Goal: Information Seeking & Learning: Learn about a topic

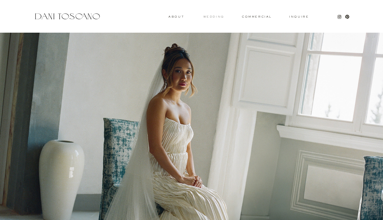
click at [212, 17] on h3 "wedding" at bounding box center [213, 16] width 21 height 2
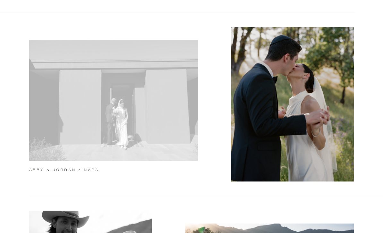
scroll to position [204, 0]
click at [75, 139] on div at bounding box center [113, 100] width 169 height 121
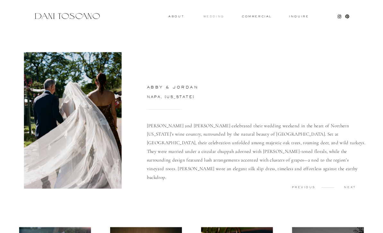
click at [214, 16] on h3 "wedding" at bounding box center [213, 16] width 21 height 2
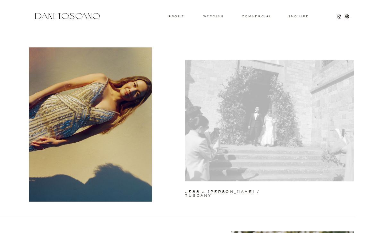
click at [254, 132] on div at bounding box center [269, 120] width 169 height 121
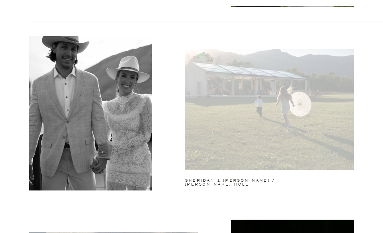
scroll to position [397, 0]
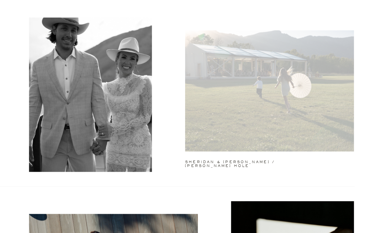
click at [268, 123] on div at bounding box center [269, 90] width 169 height 121
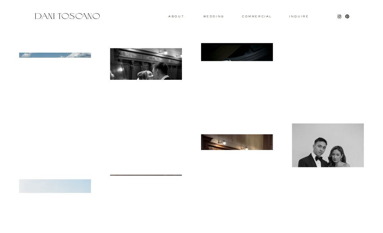
scroll to position [1272, 0]
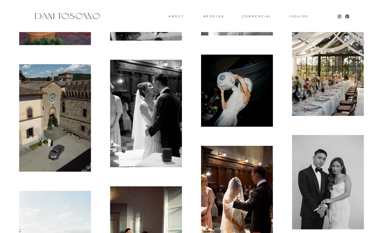
click at [313, 98] on img at bounding box center [328, 68] width 72 height 95
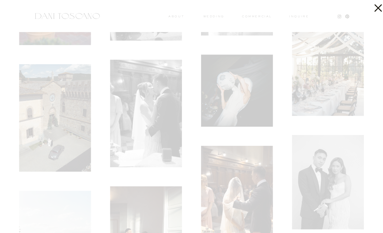
click at [313, 98] on div at bounding box center [191, 116] width 383 height 233
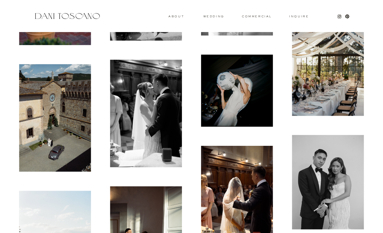
click at [320, 95] on img at bounding box center [328, 68] width 72 height 95
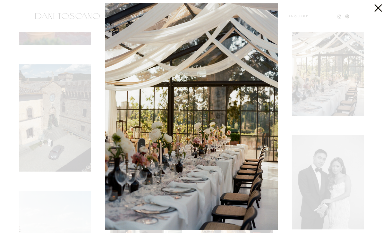
click at [373, 9] on icon at bounding box center [376, 6] width 13 height 13
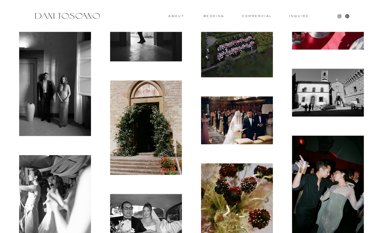
scroll to position [2220, 0]
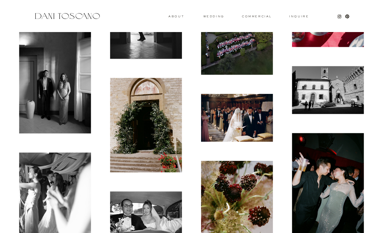
click at [150, 109] on img at bounding box center [146, 125] width 72 height 95
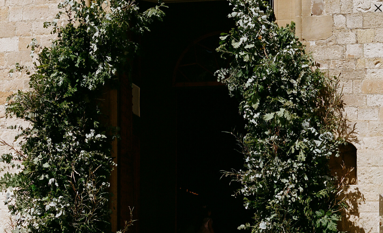
click at [232, 131] on img at bounding box center [191, 116] width 446 height 587
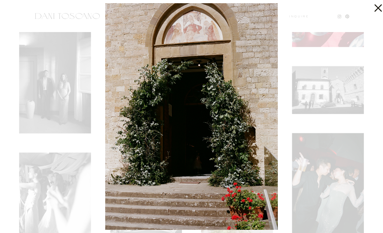
click at [379, 11] on icon at bounding box center [376, 6] width 13 height 13
click at [377, 11] on icon at bounding box center [376, 6] width 13 height 13
click at [377, 9] on icon at bounding box center [377, 7] width 7 height 7
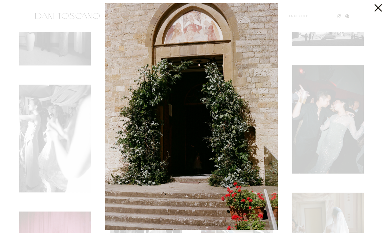
scroll to position [2295, 0]
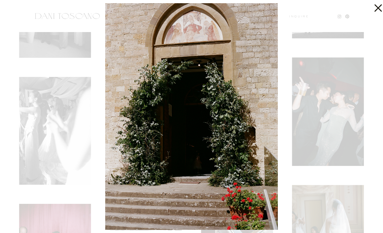
click at [317, 150] on div at bounding box center [191, 116] width 383 height 233
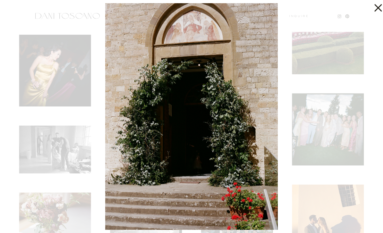
scroll to position [2804, 0]
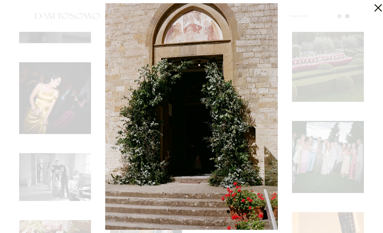
click at [380, 4] on icon at bounding box center [376, 6] width 13 height 13
click at [373, 8] on icon at bounding box center [376, 6] width 13 height 13
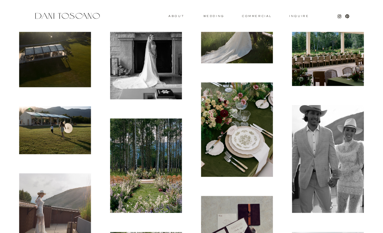
scroll to position [243, 0]
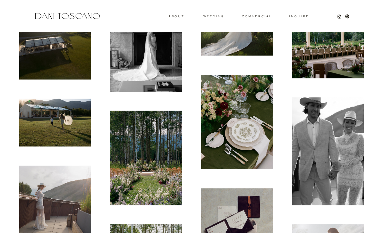
click at [245, 121] on img at bounding box center [237, 122] width 72 height 95
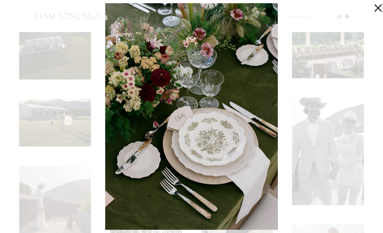
click at [378, 11] on icon at bounding box center [376, 6] width 13 height 13
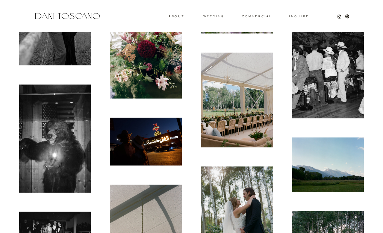
scroll to position [4194, 0]
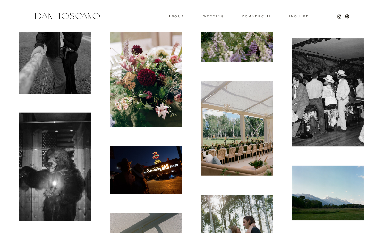
click at [215, 19] on img at bounding box center [237, 14] width 72 height 95
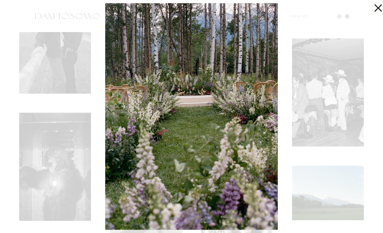
click at [379, 7] on icon at bounding box center [377, 7] width 7 height 7
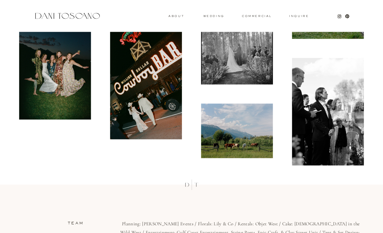
scroll to position [4489, 0]
click at [213, 15] on h3 "wedding" at bounding box center [213, 16] width 21 height 2
click at [213, 16] on h3 "wedding" at bounding box center [213, 16] width 21 height 2
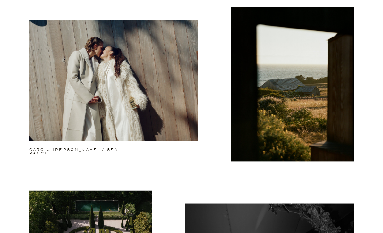
scroll to position [591, 0]
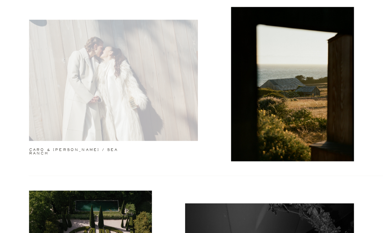
click at [176, 109] on div at bounding box center [113, 80] width 169 height 121
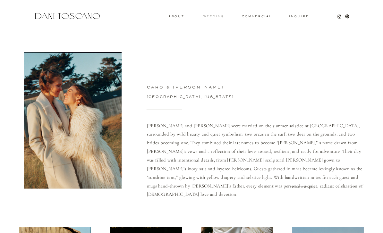
click at [211, 15] on h3 "wedding" at bounding box center [213, 16] width 21 height 2
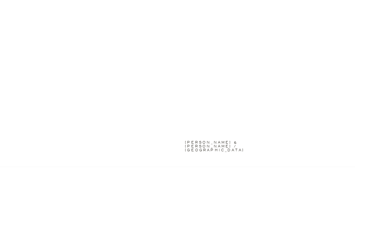
scroll to position [788, 0]
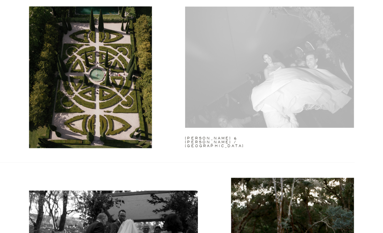
click at [242, 96] on div at bounding box center [269, 67] width 169 height 121
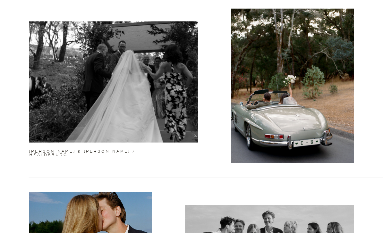
scroll to position [961, 0]
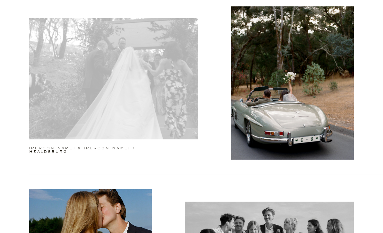
click at [130, 109] on div at bounding box center [113, 78] width 169 height 121
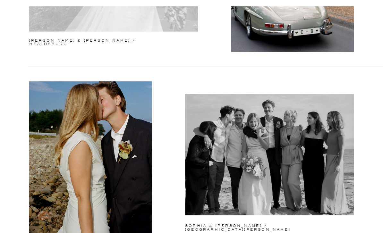
scroll to position [1069, 0]
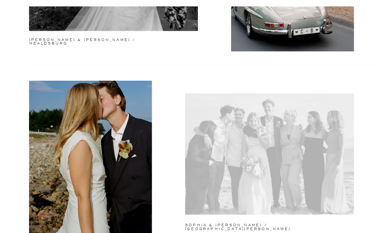
click at [314, 141] on div at bounding box center [269, 153] width 169 height 121
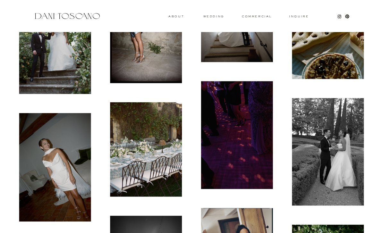
scroll to position [4950, 0]
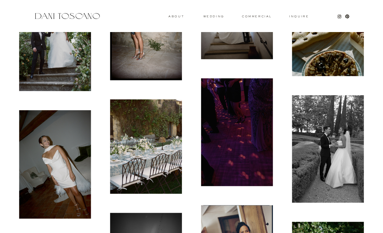
click at [137, 139] on img at bounding box center [146, 146] width 72 height 95
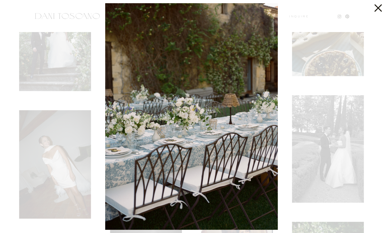
click at [380, 6] on icon at bounding box center [377, 7] width 7 height 7
click at [377, 7] on icon at bounding box center [377, 7] width 7 height 7
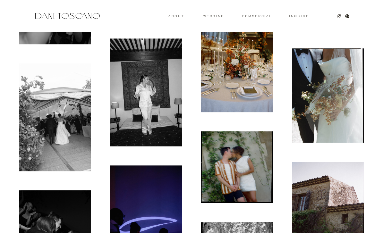
scroll to position [5255, 0]
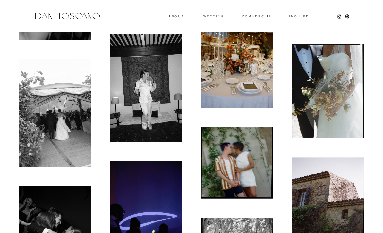
click at [244, 101] on img at bounding box center [237, 60] width 72 height 95
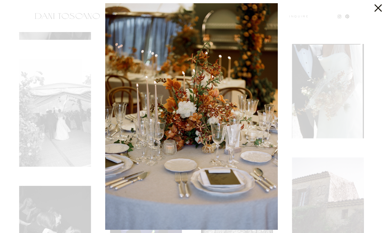
click at [380, 8] on icon at bounding box center [376, 6] width 13 height 13
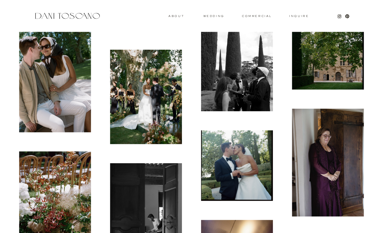
scroll to position [4552, 0]
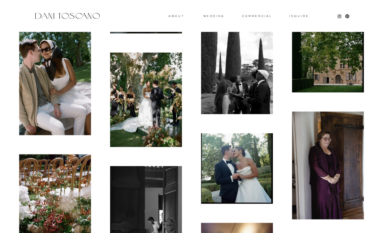
click at [162, 125] on img at bounding box center [146, 100] width 72 height 95
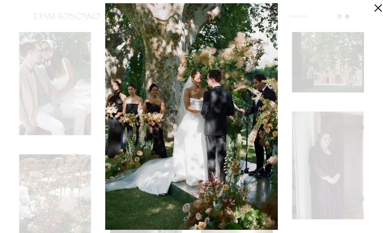
click at [377, 7] on icon at bounding box center [377, 7] width 7 height 7
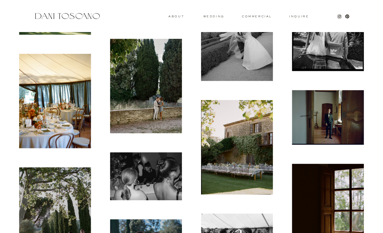
scroll to position [3915, 0]
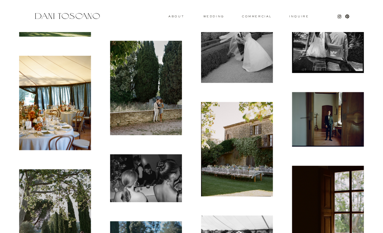
click at [244, 143] on img at bounding box center [237, 149] width 72 height 95
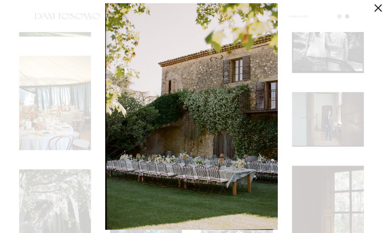
click at [209, 188] on img at bounding box center [191, 116] width 172 height 227
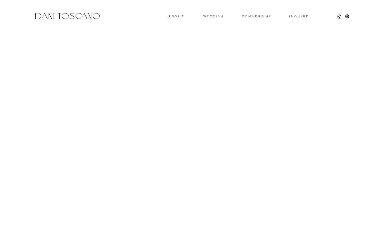
scroll to position [715, 0]
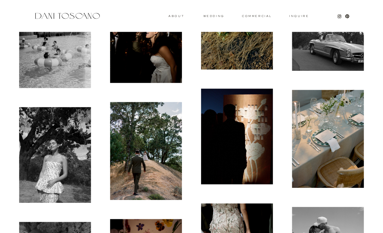
click at [360, 156] on img at bounding box center [328, 139] width 72 height 98
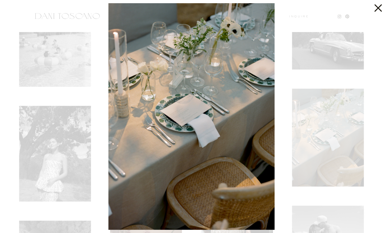
scroll to position [715, 0]
click at [379, 11] on icon at bounding box center [376, 6] width 13 height 13
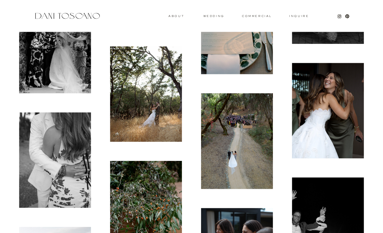
scroll to position [3996, 0]
click at [227, 162] on img at bounding box center [237, 141] width 72 height 96
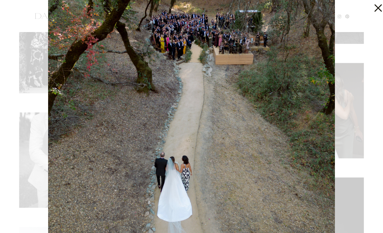
click at [378, 7] on icon at bounding box center [376, 6] width 13 height 13
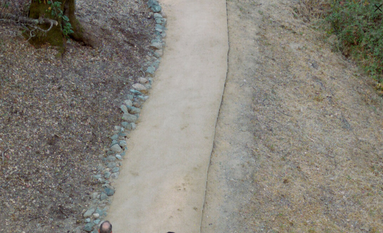
click at [377, 7] on icon at bounding box center [377, 7] width 7 height 7
click at [180, 106] on img at bounding box center [190, 116] width 849 height 1133
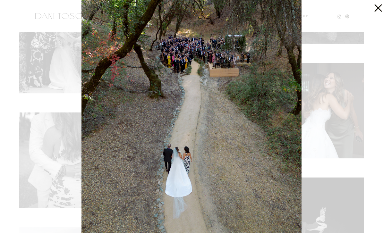
click at [375, 11] on icon at bounding box center [377, 7] width 7 height 7
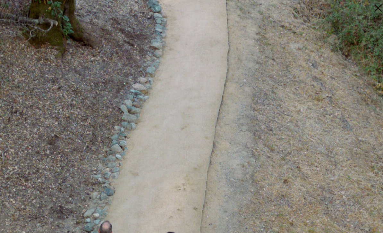
scroll to position [4017, 0]
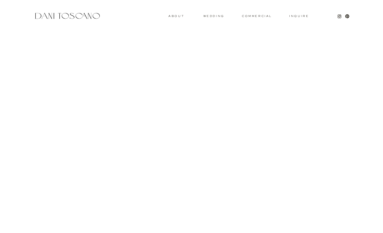
scroll to position [3802, 0]
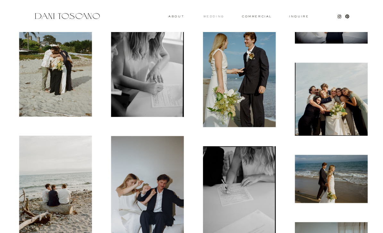
click at [219, 16] on h3 "wedding" at bounding box center [213, 16] width 21 height 2
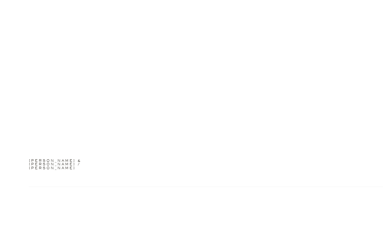
scroll to position [1315, 0]
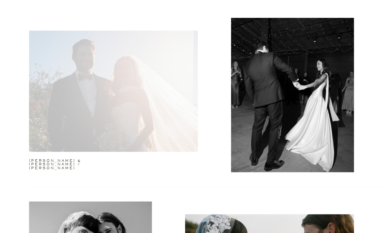
click at [156, 114] on div at bounding box center [113, 90] width 169 height 121
click at [105, 110] on div at bounding box center [113, 90] width 169 height 121
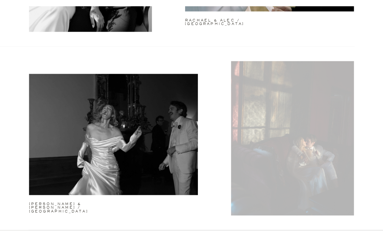
scroll to position [1640, 0]
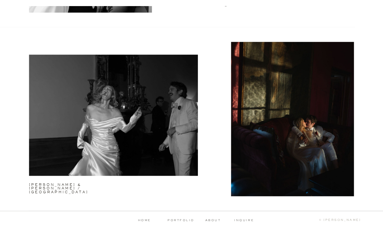
scroll to position [1660, 0]
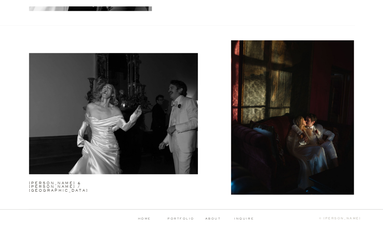
click at [179, 219] on p "portfolio" at bounding box center [181, 218] width 32 height 3
click at [189, 218] on p "portfolio" at bounding box center [181, 218] width 32 height 3
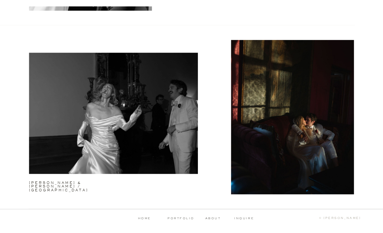
click at [187, 219] on p "portfolio" at bounding box center [181, 218] width 32 height 3
click at [181, 219] on p "portfolio" at bounding box center [181, 218] width 32 height 3
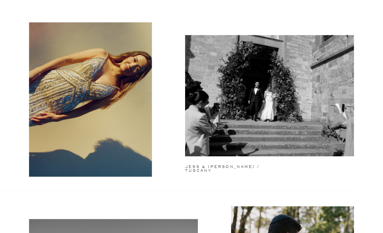
scroll to position [0, 0]
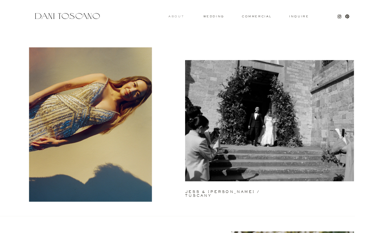
click at [176, 15] on h3 "About" at bounding box center [175, 16] width 14 height 2
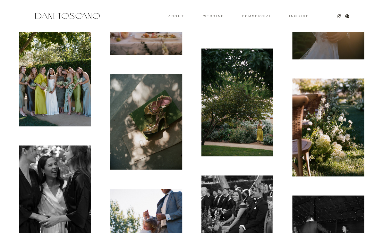
scroll to position [383, 0]
click at [324, 163] on img at bounding box center [328, 128] width 72 height 98
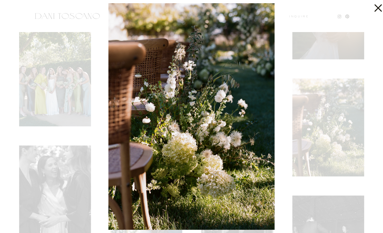
click at [378, 9] on icon at bounding box center [376, 6] width 13 height 13
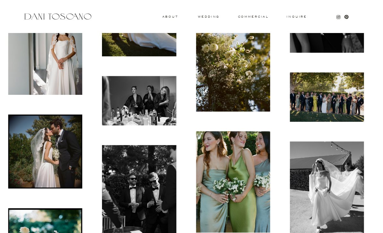
scroll to position [967, 0]
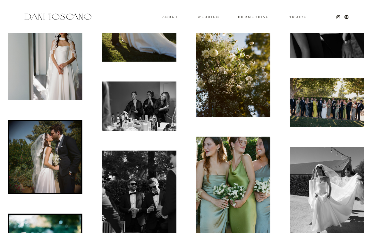
click at [244, 68] on img at bounding box center [237, 64] width 72 height 98
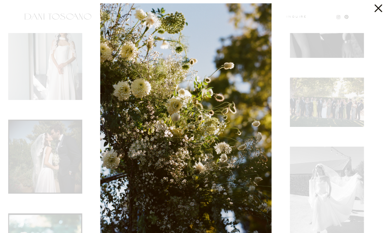
click at [374, 9] on icon at bounding box center [377, 7] width 7 height 7
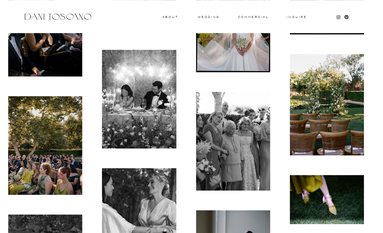
scroll to position [1547, 0]
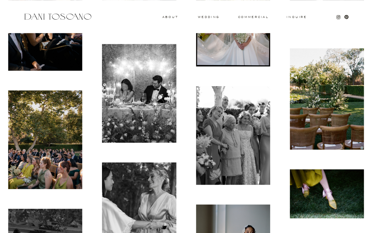
click at [335, 112] on img at bounding box center [328, 96] width 72 height 98
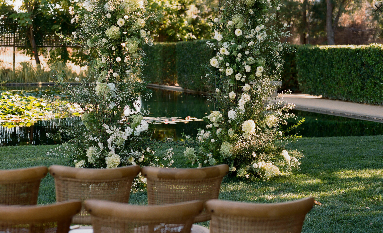
click at [194, 130] on img at bounding box center [192, 116] width 392 height 534
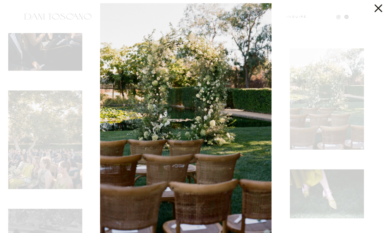
click at [370, 10] on icon at bounding box center [376, 6] width 13 height 13
click at [374, 8] on icon at bounding box center [377, 7] width 7 height 7
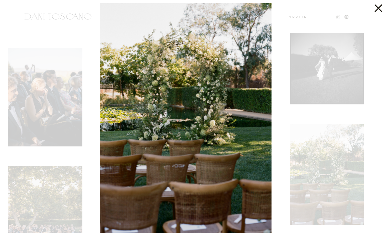
scroll to position [1457, 0]
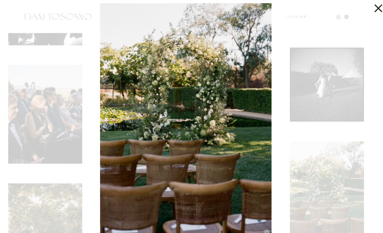
click at [370, 8] on icon at bounding box center [376, 6] width 13 height 13
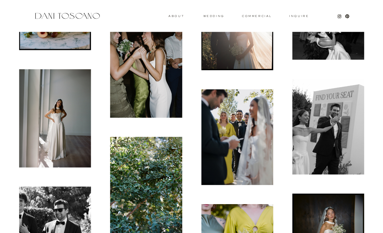
scroll to position [1220, 0]
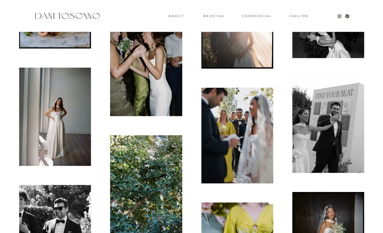
click at [352, 129] on img at bounding box center [328, 126] width 72 height 96
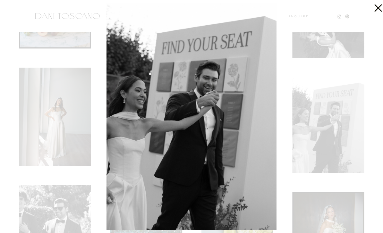
click at [377, 10] on icon at bounding box center [376, 6] width 13 height 13
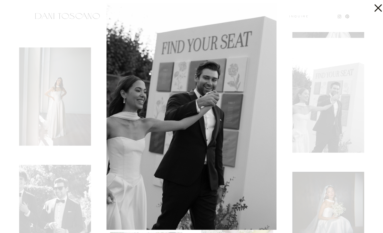
scroll to position [1241, 0]
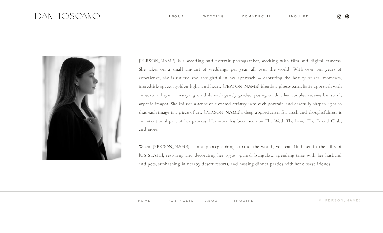
click at [180, 202] on p "portfolio" at bounding box center [181, 200] width 32 height 3
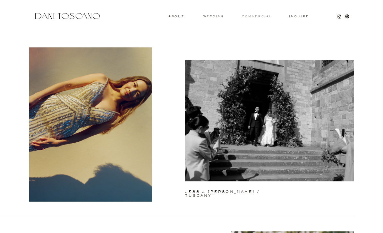
click at [255, 17] on h3 "commercial" at bounding box center [256, 16] width 29 height 3
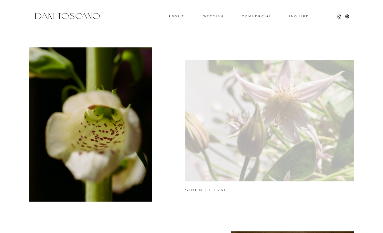
click at [269, 139] on div at bounding box center [269, 120] width 169 height 121
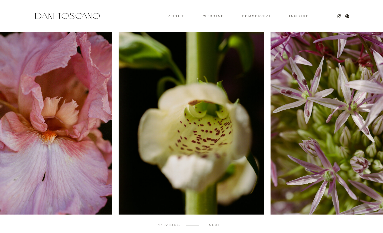
scroll to position [27, 0]
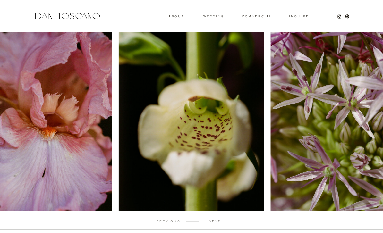
click at [215, 221] on p "next" at bounding box center [215, 221] width 32 height 3
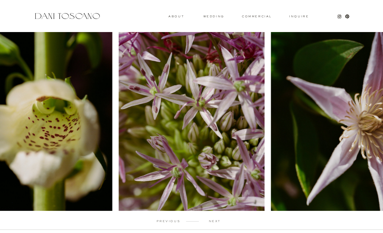
click at [215, 221] on p "next" at bounding box center [215, 221] width 32 height 3
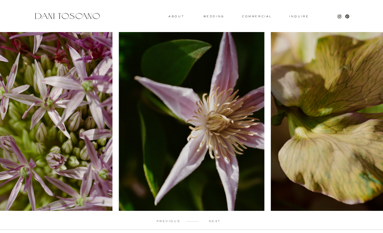
click at [215, 221] on p "next" at bounding box center [215, 221] width 32 height 3
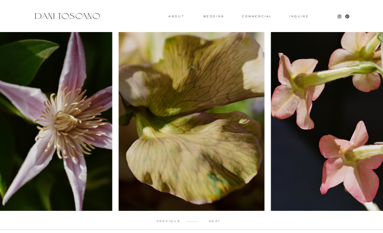
click at [215, 220] on p "next" at bounding box center [215, 221] width 32 height 3
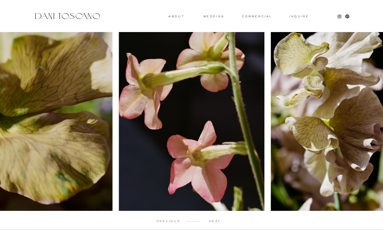
click at [215, 220] on p "next" at bounding box center [215, 221] width 32 height 3
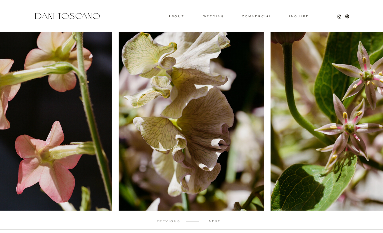
click at [215, 220] on p "next" at bounding box center [215, 221] width 32 height 3
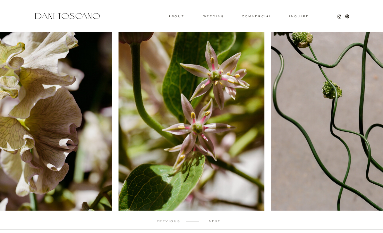
click at [215, 221] on p "next" at bounding box center [215, 221] width 32 height 3
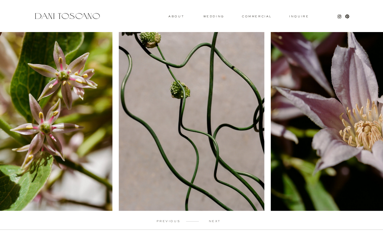
click at [215, 221] on p "next" at bounding box center [215, 221] width 32 height 3
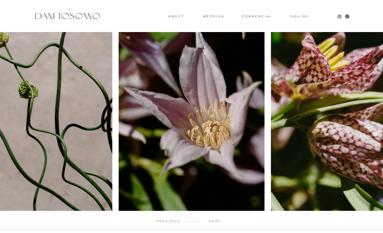
click at [215, 221] on p "next" at bounding box center [215, 221] width 32 height 3
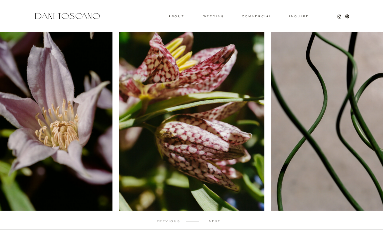
click at [215, 221] on p "next" at bounding box center [215, 221] width 32 height 3
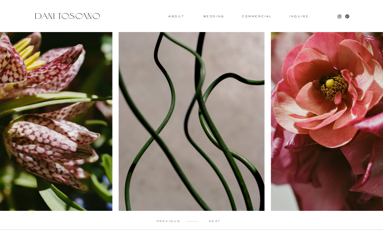
click at [215, 221] on p "next" at bounding box center [215, 221] width 32 height 3
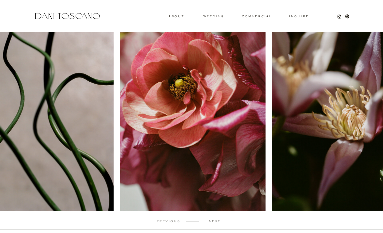
click at [215, 221] on p "next" at bounding box center [215, 221] width 32 height 3
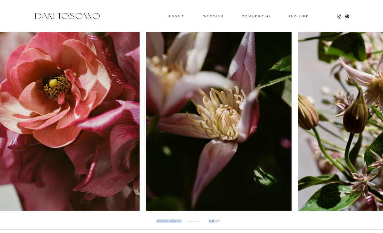
click at [215, 221] on p "next" at bounding box center [215, 221] width 32 height 3
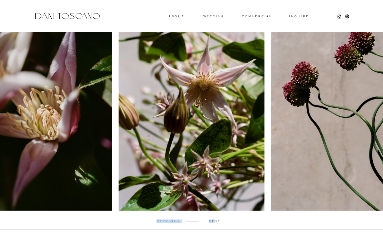
click at [215, 221] on p "next" at bounding box center [215, 221] width 32 height 3
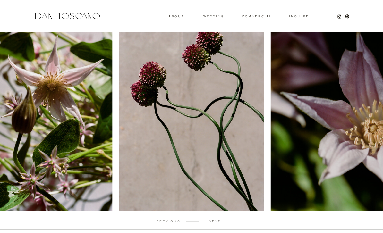
scroll to position [26, 0]
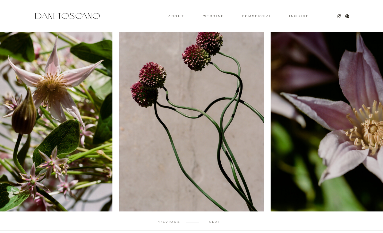
click at [216, 222] on p "next" at bounding box center [215, 222] width 32 height 3
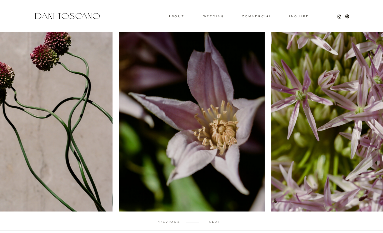
click at [216, 222] on p "next" at bounding box center [215, 221] width 32 height 3
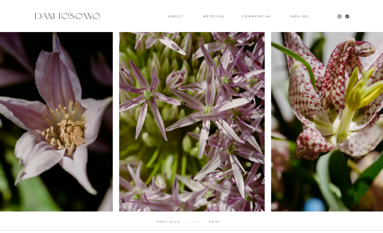
click at [216, 222] on p "next" at bounding box center [215, 221] width 32 height 3
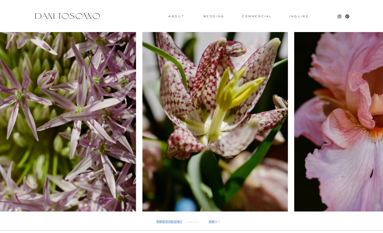
click at [216, 222] on p "next" at bounding box center [215, 221] width 32 height 3
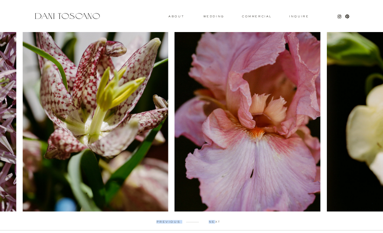
click at [216, 222] on p "next" at bounding box center [215, 221] width 32 height 3
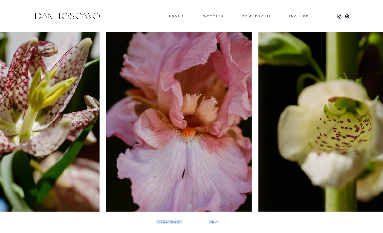
click at [216, 222] on p "next" at bounding box center [215, 221] width 32 height 3
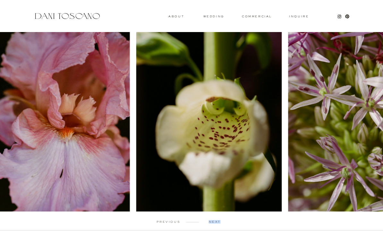
click at [216, 222] on p "next" at bounding box center [215, 221] width 32 height 3
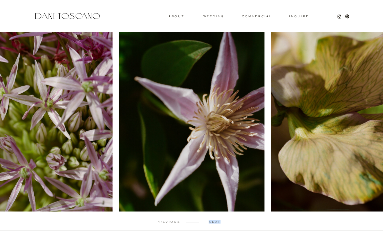
click at [216, 222] on p "next" at bounding box center [215, 221] width 32 height 3
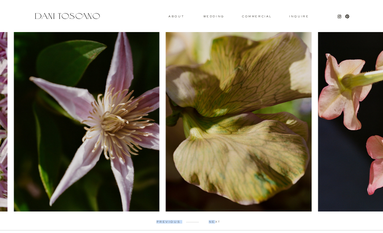
click at [216, 222] on p "next" at bounding box center [215, 221] width 32 height 3
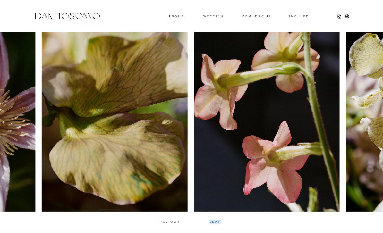
click at [216, 222] on p "next" at bounding box center [215, 221] width 32 height 3
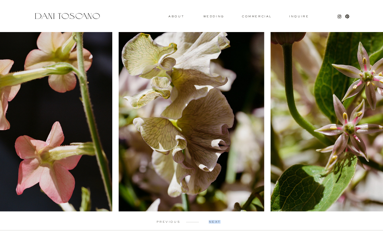
click at [213, 178] on img at bounding box center [191, 112] width 145 height 199
click at [216, 221] on p "next" at bounding box center [215, 221] width 32 height 3
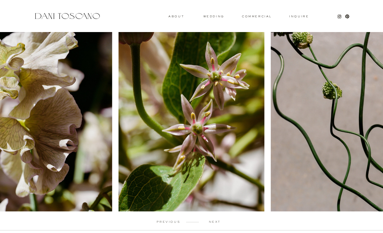
click at [165, 221] on p "previous" at bounding box center [169, 221] width 32 height 3
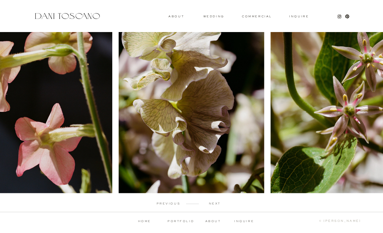
scroll to position [46, 0]
